Goal: Use online tool/utility: Use online tool/utility

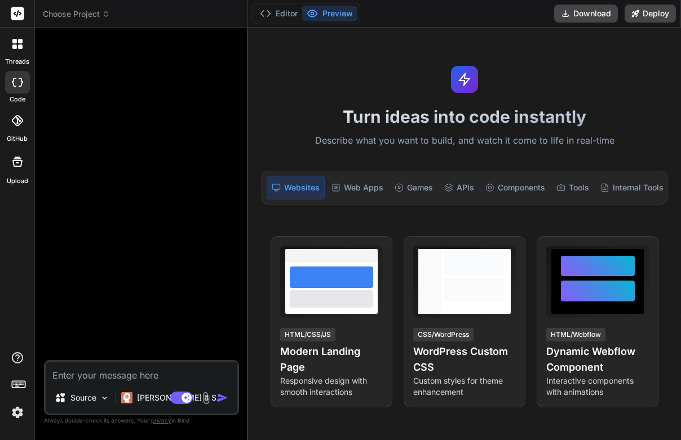
click at [73, 13] on span "Choose Project" at bounding box center [76, 13] width 67 height 11
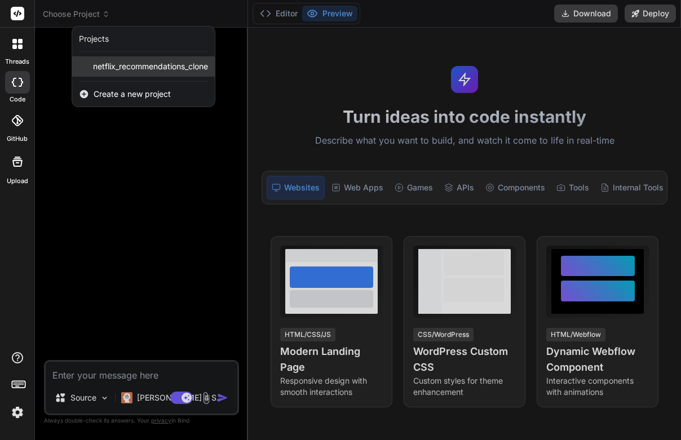
click at [136, 72] on span "netflix_recommendations_clone" at bounding box center [150, 66] width 115 height 11
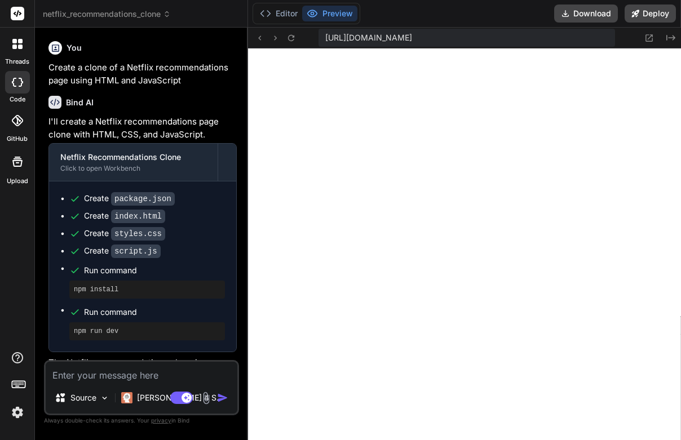
scroll to position [493, 0]
click at [350, 36] on span "https://u3uk0f35zsjjbn9cprh6fq9h0p4tm2-wnxx--3000--96435430.local-corp.webconta…" at bounding box center [368, 37] width 87 height 11
click at [374, 36] on span "https://u3uk0f35zsjjbn9cprh6fq9h0p4tm2-wnxx--3000--96435430.local-corp.webconta…" at bounding box center [368, 37] width 87 height 11
drag, startPoint x: 553, startPoint y: 37, endPoint x: 522, endPoint y: 33, distance: 31.7
click at [412, 33] on span "https://u3uk0f35zsjjbn9cprh6fq9h0p4tm2-wnxx--3000--96435430.local-corp.webconta…" at bounding box center [368, 37] width 87 height 11
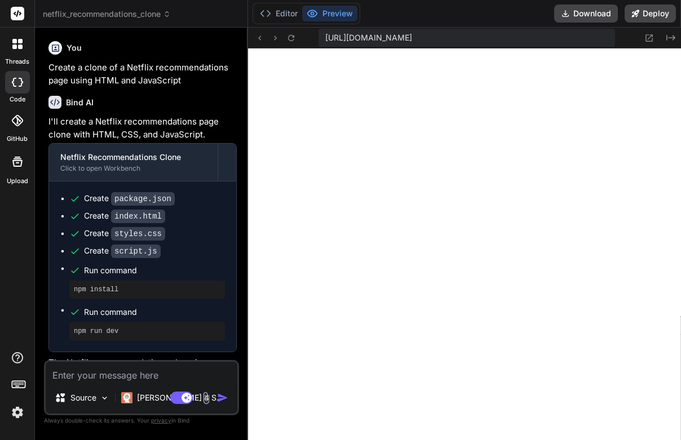
click at [412, 33] on span "https://u3uk0f35zsjjbn9cprh6fq9h0p4tm2-wnxx--3000--96435430.local-corp.webconta…" at bounding box center [368, 37] width 87 height 11
click at [650, 36] on icon at bounding box center [649, 38] width 10 height 10
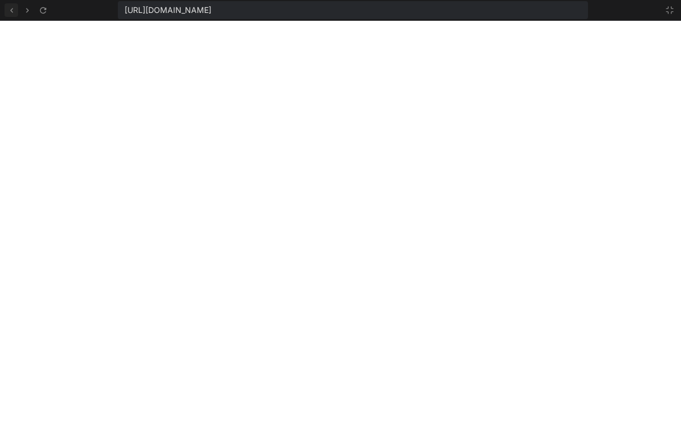
click at [10, 14] on icon at bounding box center [12, 11] width 10 height 10
click at [673, 6] on icon at bounding box center [669, 10] width 9 height 9
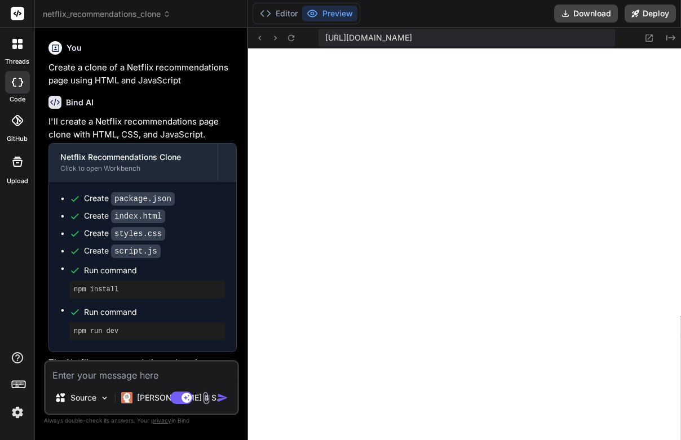
scroll to position [685, 0]
click at [15, 135] on label "GitHub" at bounding box center [17, 139] width 21 height 10
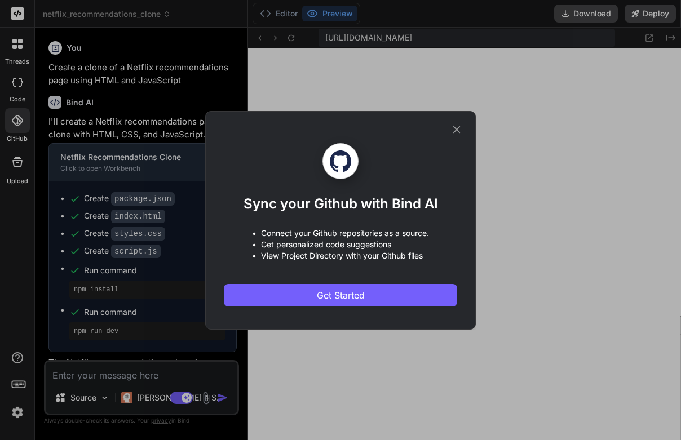
click at [456, 125] on icon at bounding box center [456, 129] width 12 height 12
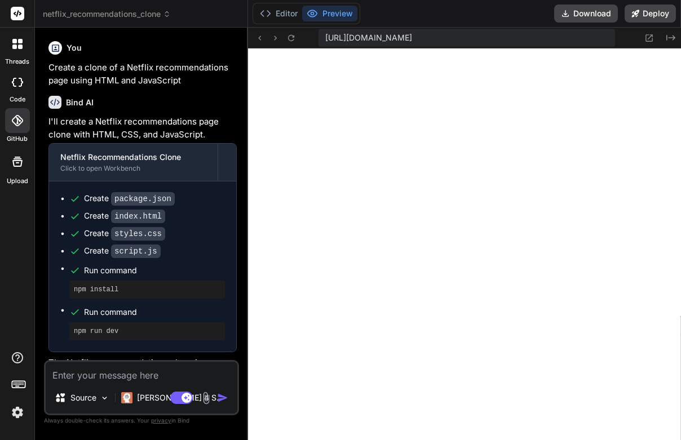
click at [15, 61] on label "threads" at bounding box center [17, 62] width 24 height 10
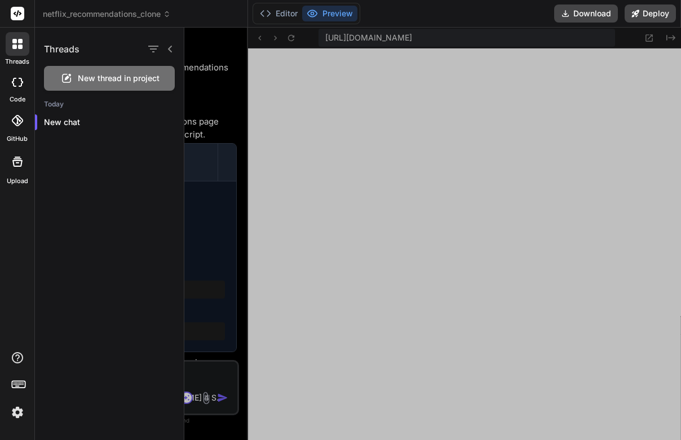
click at [12, 16] on rect at bounding box center [18, 14] width 14 height 14
click at [77, 15] on span "netflix_recommendations_clone" at bounding box center [107, 13] width 128 height 11
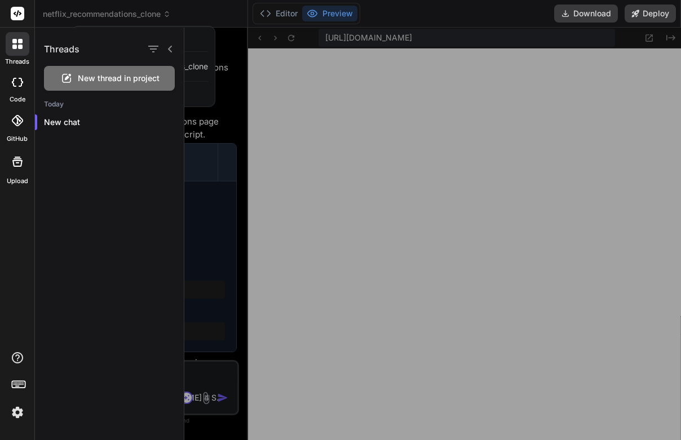
click at [77, 15] on div at bounding box center [340, 220] width 681 height 440
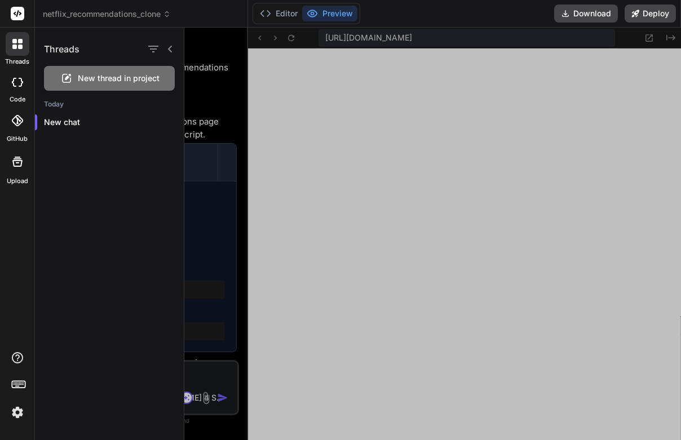
click at [77, 15] on span "netflix_recommendations_clone" at bounding box center [107, 13] width 128 height 11
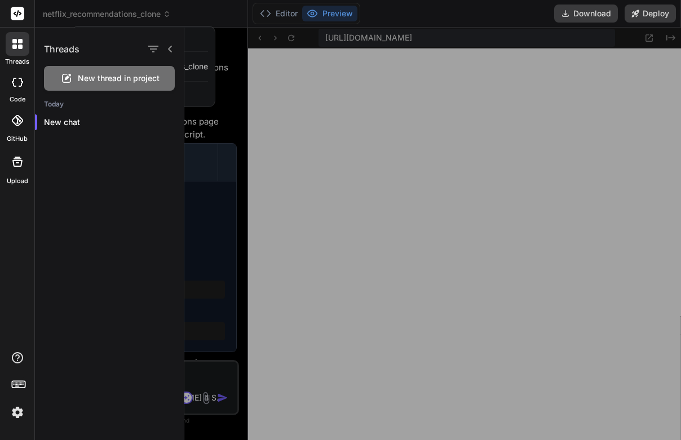
click at [77, 15] on div at bounding box center [340, 220] width 681 height 440
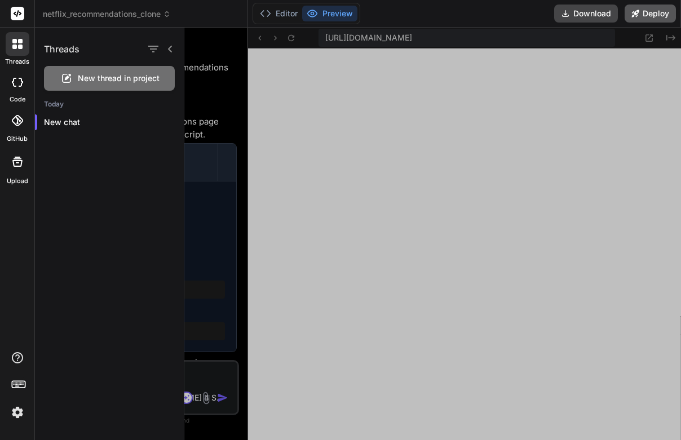
click at [640, 17] on button "Deploy" at bounding box center [649, 14] width 51 height 18
click at [655, 12] on button "Deploy" at bounding box center [649, 14] width 51 height 18
click at [10, 89] on div at bounding box center [17, 82] width 25 height 23
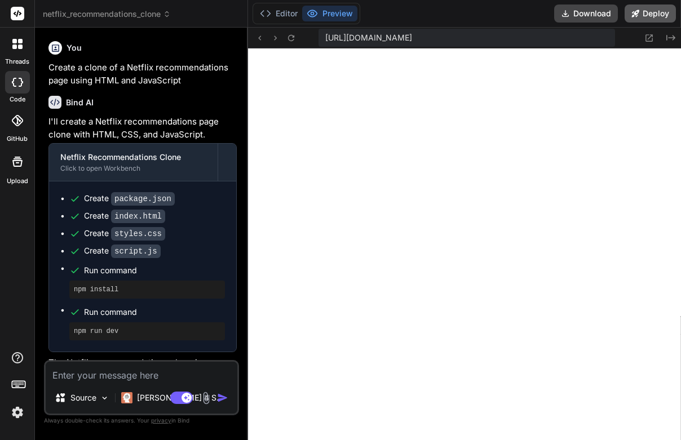
click at [651, 15] on button "Deploy" at bounding box center [649, 14] width 51 height 18
click at [600, 12] on button "Download" at bounding box center [586, 14] width 64 height 18
click at [18, 136] on label "GitHub" at bounding box center [17, 139] width 21 height 10
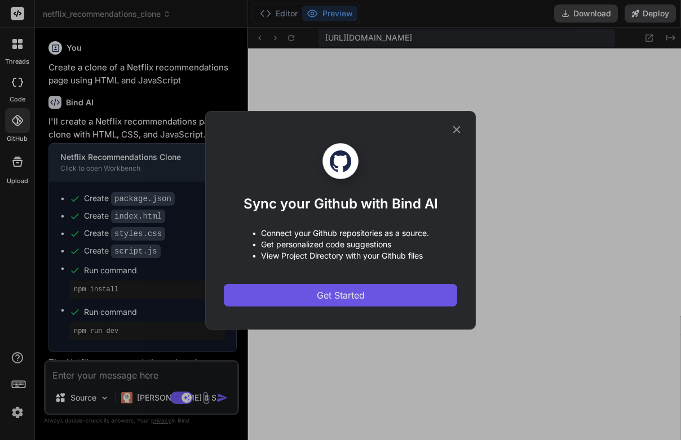
click at [298, 294] on button "Get Started" at bounding box center [340, 295] width 233 height 23
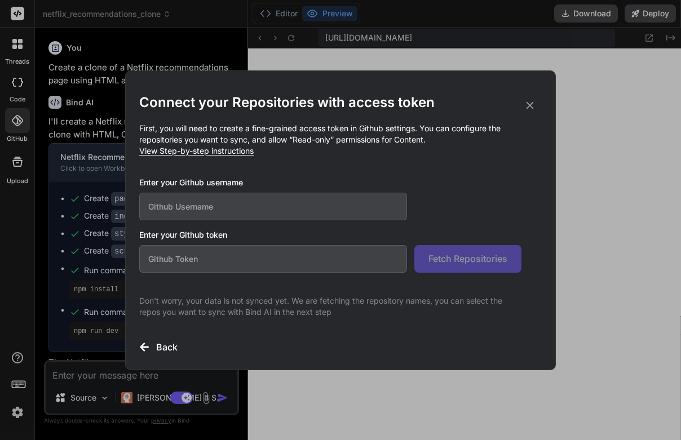
click at [528, 109] on icon at bounding box center [530, 105] width 12 height 12
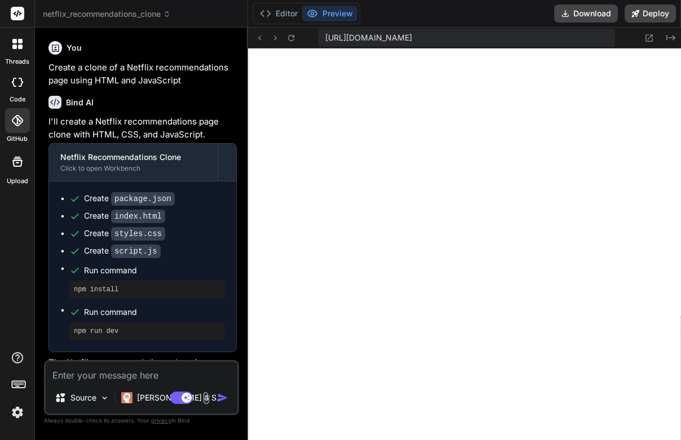
click at [21, 172] on div at bounding box center [17, 161] width 27 height 27
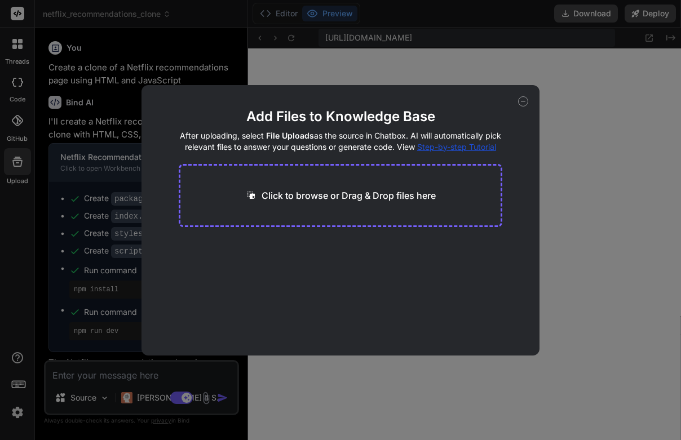
click at [523, 101] on icon at bounding box center [523, 101] width 10 height 10
type textarea "x"
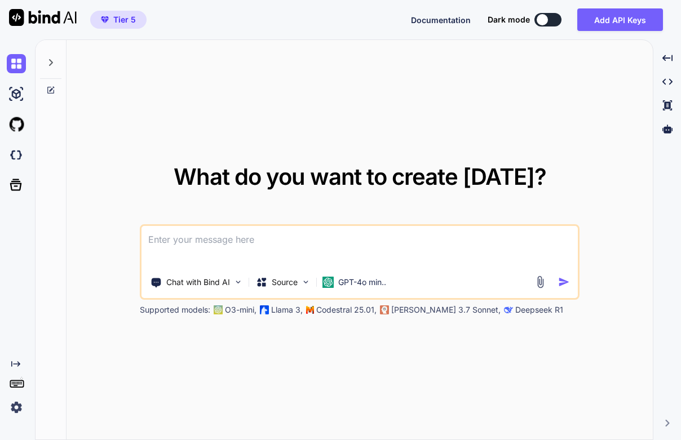
click at [387, 241] on textarea at bounding box center [359, 247] width 436 height 42
click at [304, 276] on div "Source" at bounding box center [283, 282] width 64 height 23
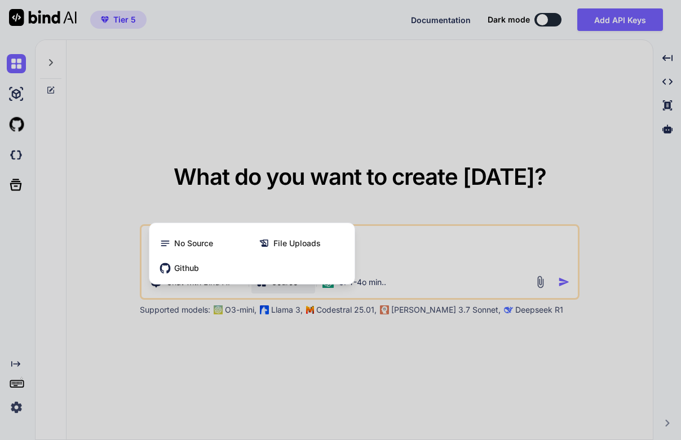
click at [178, 329] on div at bounding box center [340, 220] width 681 height 440
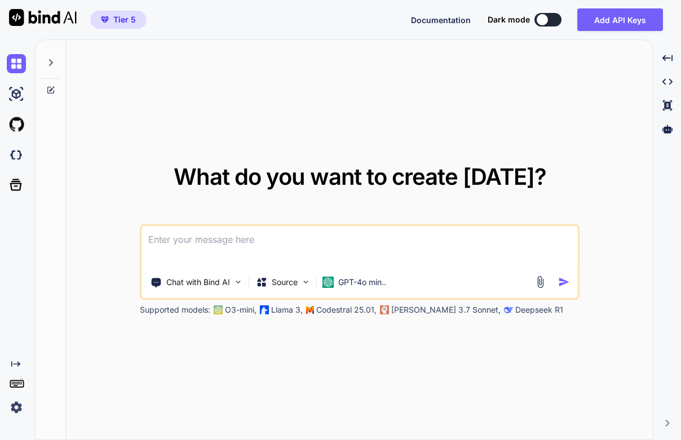
click at [388, 243] on textarea at bounding box center [359, 247] width 436 height 42
click at [671, 135] on div at bounding box center [667, 128] width 19 height 19
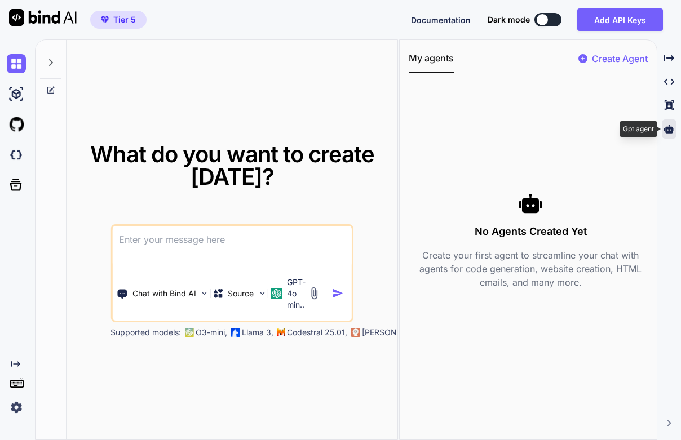
click at [671, 135] on div at bounding box center [669, 128] width 15 height 19
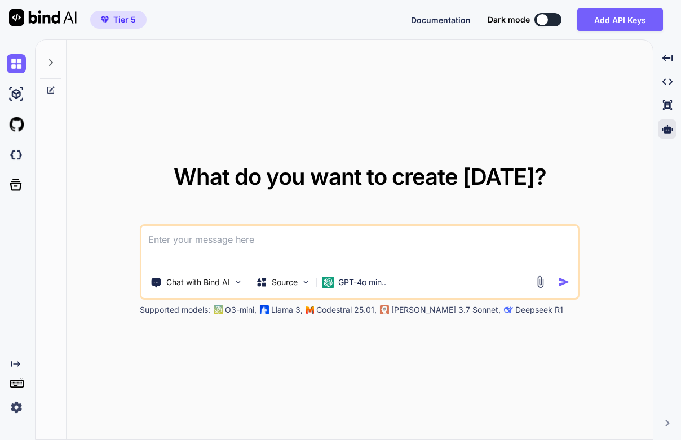
click at [367, 233] on textarea at bounding box center [359, 247] width 436 height 42
click at [294, 274] on div "Source" at bounding box center [283, 282] width 64 height 23
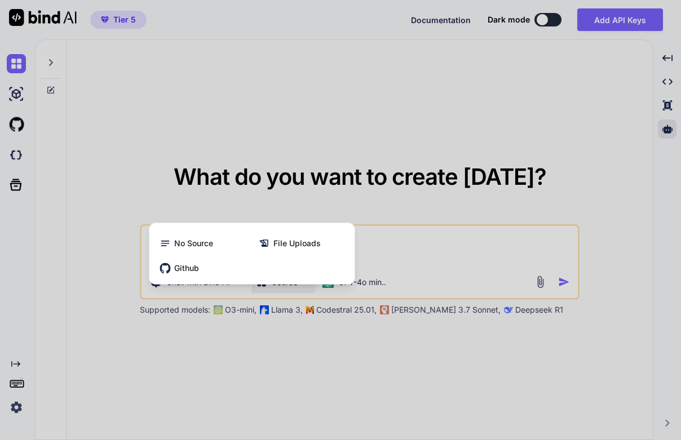
click at [362, 247] on div at bounding box center [340, 220] width 681 height 440
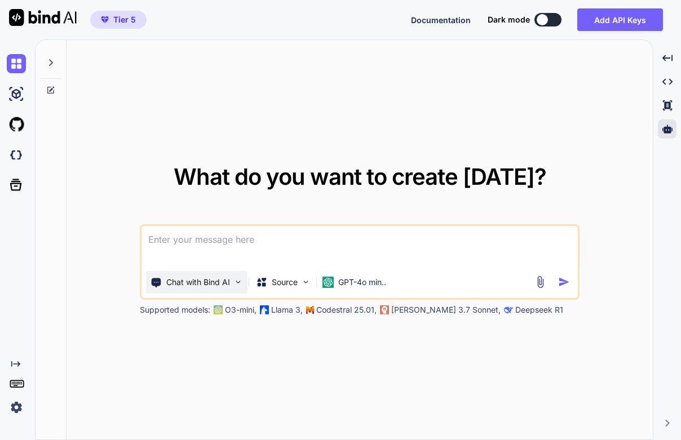
click at [229, 277] on p "Chat with Bind AI" at bounding box center [198, 282] width 64 height 11
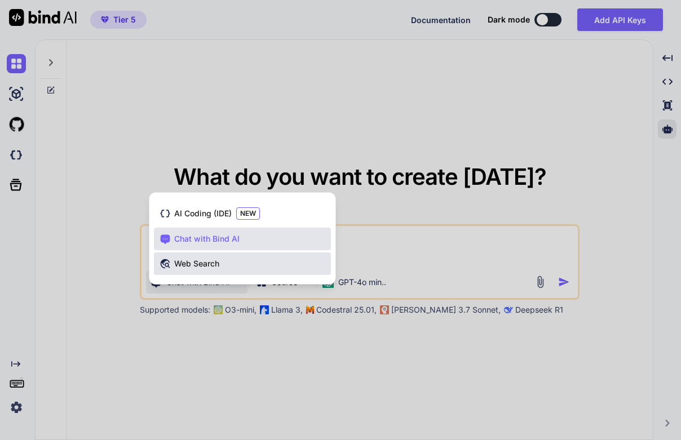
click at [207, 270] on div "Web Search" at bounding box center [242, 263] width 177 height 23
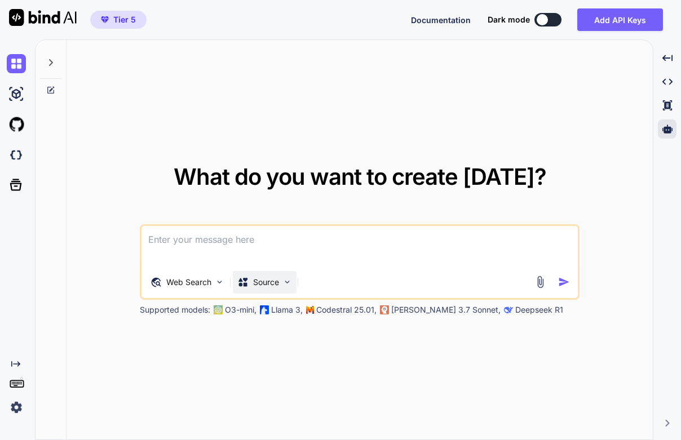
click at [266, 281] on p "Source" at bounding box center [266, 282] width 26 height 11
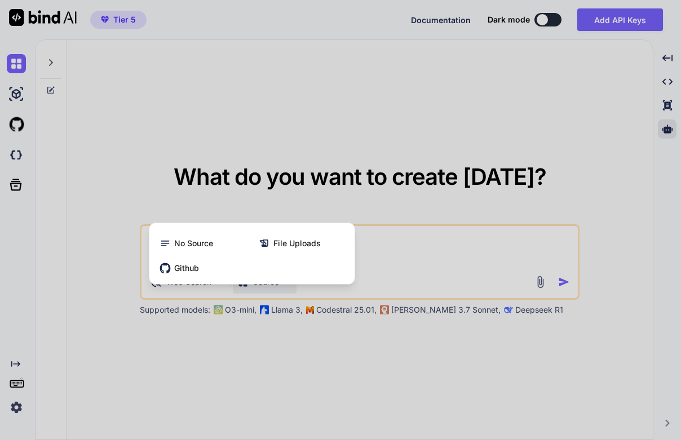
click at [348, 283] on div "No Source File Uploads Github" at bounding box center [251, 256] width 205 height 56
click at [373, 281] on div at bounding box center [340, 220] width 681 height 440
type textarea "x"
